Goal: Information Seeking & Learning: Learn about a topic

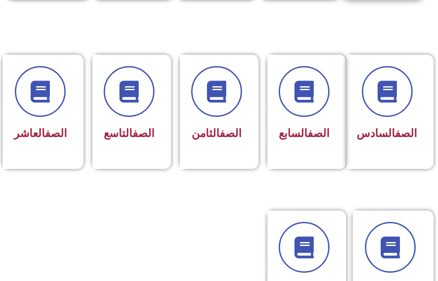
scroll to position [525, 0]
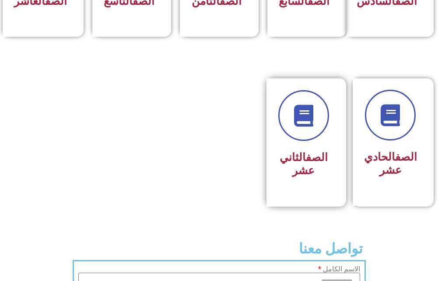
click at [325, 154] on div "الصف الثاني عشر" at bounding box center [303, 135] width 51 height 91
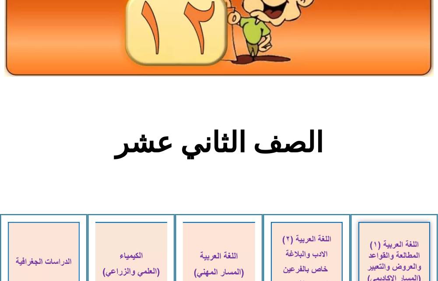
scroll to position [131, 0]
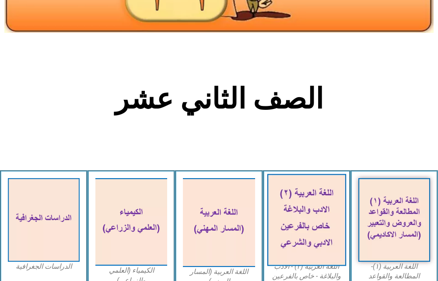
click at [305, 219] on img at bounding box center [306, 220] width 79 height 92
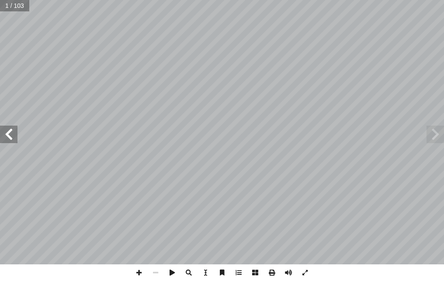
click at [13, 136] on span at bounding box center [8, 133] width 17 height 17
click at [12, 137] on span at bounding box center [8, 133] width 17 height 17
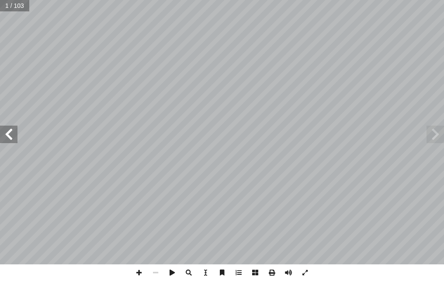
click at [11, 138] on span at bounding box center [8, 133] width 17 height 17
click at [10, 138] on span at bounding box center [8, 133] width 17 height 17
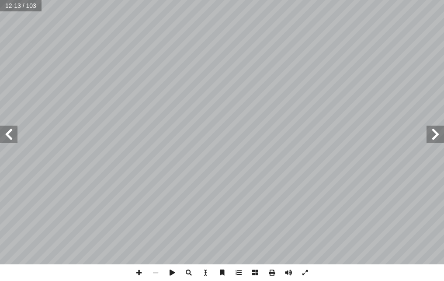
click at [10, 138] on span at bounding box center [8, 133] width 17 height 17
click at [139, 272] on span at bounding box center [139, 272] width 17 height 17
click at [283, 59] on html "الصفحة الرئيسية الصف الأول الصف الثاني الصف الثالث الصف الرابع الصف الخامس الصف…" at bounding box center [222, 29] width 444 height 59
click at [140, 270] on span at bounding box center [139, 272] width 17 height 17
